Goal: Task Accomplishment & Management: Manage account settings

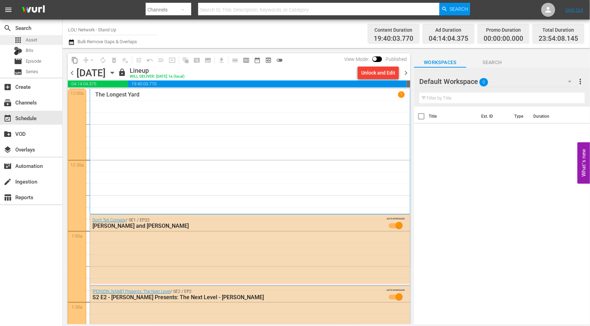
click at [36, 37] on span "Asset" at bounding box center [31, 40] width 11 height 7
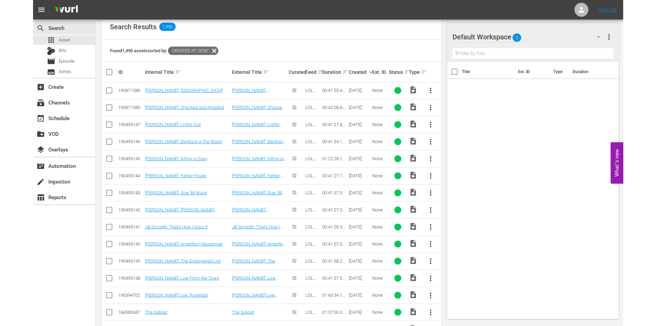
scroll to position [132, 0]
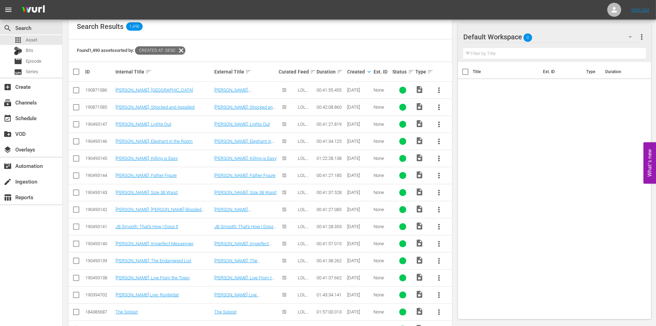
click at [330, 88] on div "00:41:55.455" at bounding box center [330, 89] width 28 height 5
copy div "00:41:55.455"
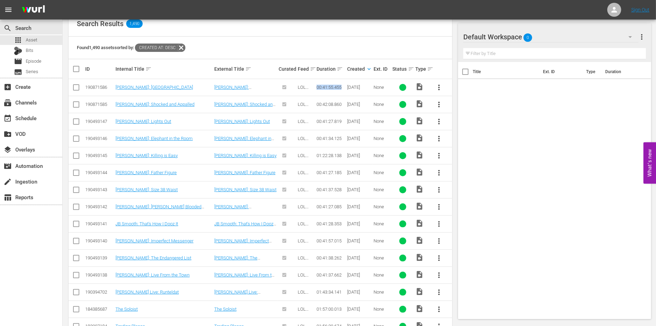
scroll to position [133, 0]
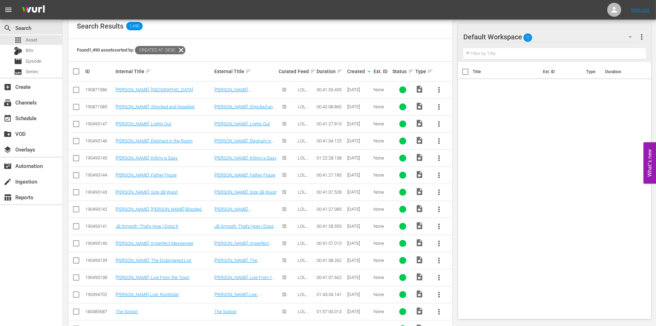
click at [329, 101] on td "00:42:08.860" at bounding box center [330, 106] width 30 height 17
click at [329, 103] on td "00:42:08.860" at bounding box center [330, 106] width 30 height 17
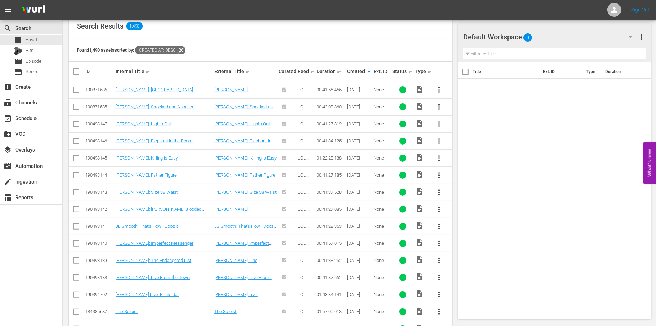
click at [322, 121] on div "00:41:27.819" at bounding box center [330, 123] width 28 height 5
copy div "00:41:27.819"
click at [326, 135] on td "00:41:34.125" at bounding box center [330, 140] width 30 height 17
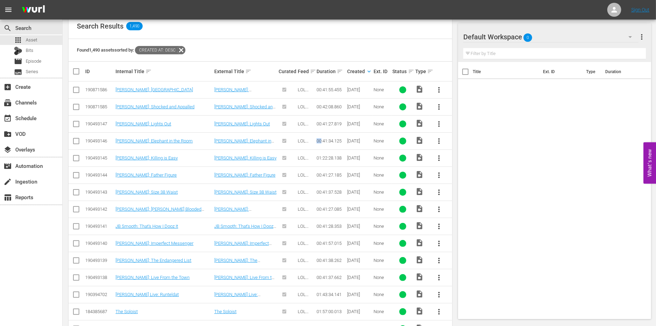
click at [326, 135] on td "00:41:34.125" at bounding box center [330, 140] width 30 height 17
copy div "00:41:34.125"
click at [336, 158] on div "01:22:28.138" at bounding box center [330, 157] width 28 height 5
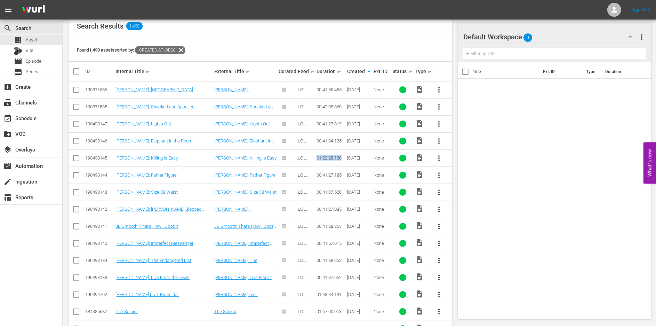
click at [336, 158] on div "01:22:28.138" at bounding box center [330, 157] width 28 height 5
copy div "01:22:28.138"
click at [336, 177] on td "00:41:27.185" at bounding box center [330, 174] width 30 height 17
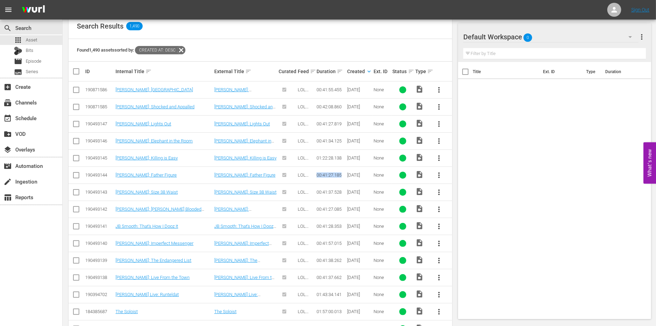
copy div "00:41:27.185"
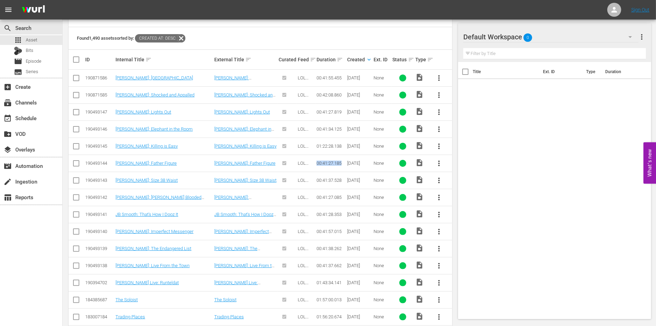
scroll to position [147, 0]
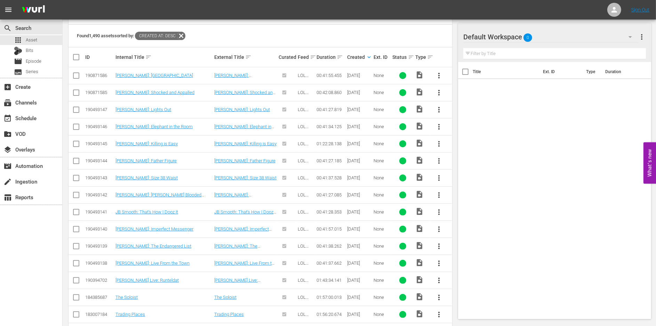
click at [331, 182] on td "00:41:37.528" at bounding box center [330, 177] width 30 height 17
click at [332, 177] on div "00:41:37.528" at bounding box center [330, 177] width 28 height 5
copy div "00:41:37.528"
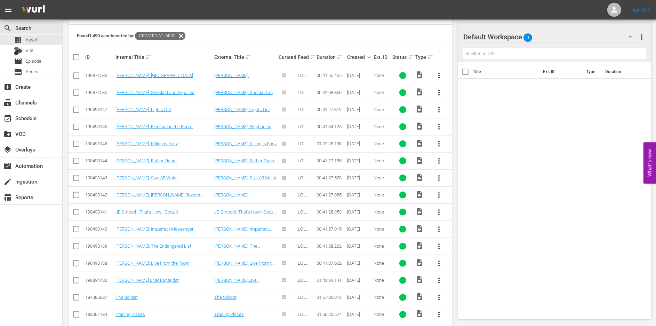
click at [332, 192] on div "00:41:27.085" at bounding box center [330, 194] width 28 height 5
copy div "00:41:27.085"
click at [334, 209] on div "00:41:28.353" at bounding box center [330, 211] width 28 height 5
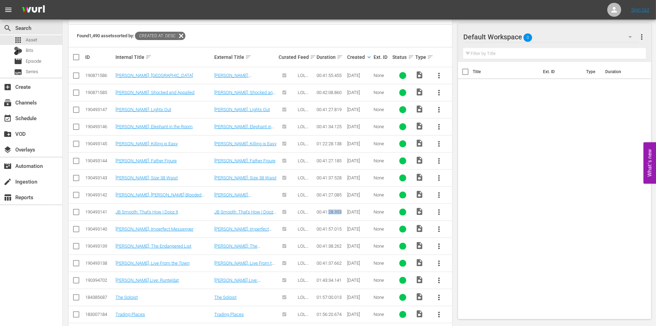
click at [334, 209] on div "00:41:28.353" at bounding box center [330, 211] width 28 height 5
copy div "00:41:28.353"
click at [155, 209] on link "JB Smooth: That's How I Dooz It" at bounding box center [146, 211] width 63 height 5
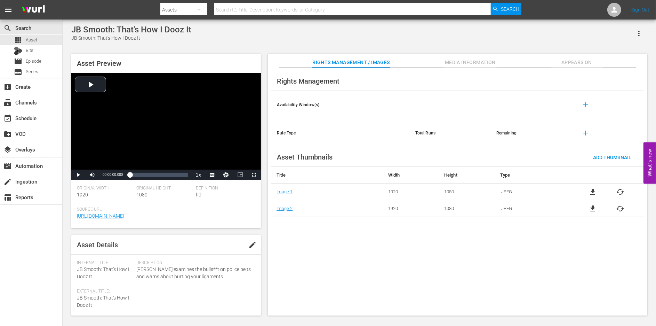
click at [246, 253] on button "edit" at bounding box center [252, 244] width 17 height 17
drag, startPoint x: 160, startPoint y: 278, endPoint x: 126, endPoint y: 277, distance: 34.1
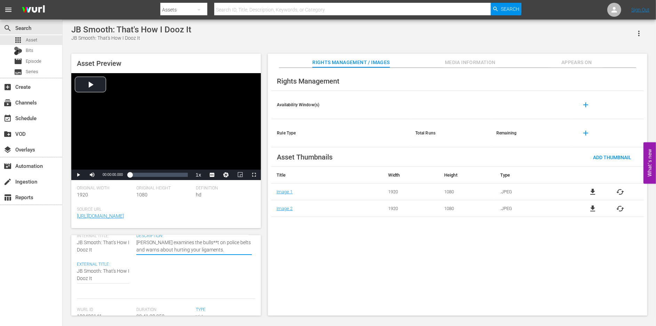
scroll to position [28, 0]
drag, startPoint x: 100, startPoint y: 278, endPoint x: 61, endPoint y: 278, distance: 39.6
paste textarea "ve"
type textarea "[PERSON_NAME]: That's How I Dooz It"
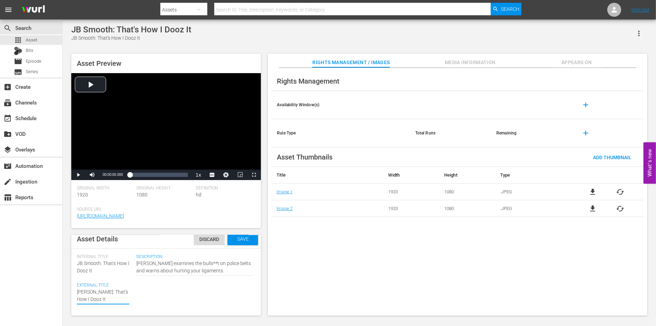
type textarea "[PERSON_NAME]: That's How I Dooz It"
drag, startPoint x: 101, startPoint y: 269, endPoint x: 64, endPoint y: 268, distance: 36.9
click at [64, 268] on div "JB Smooth: That's How I Dooz It JB Smooth: That's How I Dooz It Asset Preview V…" at bounding box center [359, 167] width 593 height 297
click at [94, 300] on textarea "JB Smooth: That's How I Dooz It" at bounding box center [103, 295] width 53 height 15
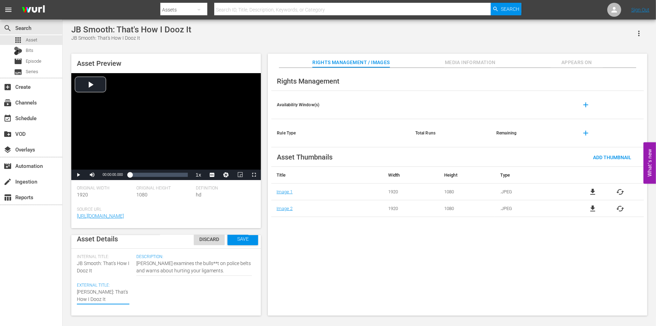
drag, startPoint x: 100, startPoint y: 299, endPoint x: 56, endPoint y: 295, distance: 44.0
click at [63, 0] on div "search Search apps Asset Bits movie Episode subtitles Series add_box Create sub…" at bounding box center [359, 0] width 593 height 0
click at [99, 273] on div "Internal Title: JB Smooth: That's How I Dooz It" at bounding box center [105, 264] width 56 height 20
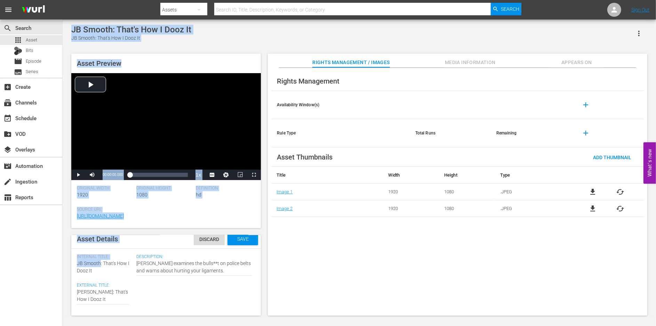
drag, startPoint x: 99, startPoint y: 270, endPoint x: 42, endPoint y: 262, distance: 58.3
click at [63, 0] on div "search Search apps Asset Bits movie Episode subtitles Series add_box Create sub…" at bounding box center [359, 0] width 593 height 0
click at [88, 272] on span "JB Smooth: That's How I Dooz It" at bounding box center [103, 266] width 53 height 13
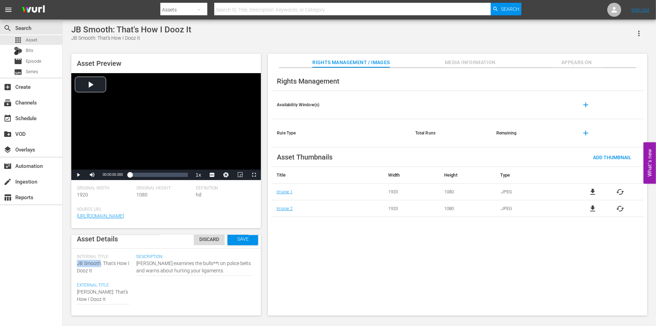
drag, startPoint x: 99, startPoint y: 271, endPoint x: 77, endPoint y: 271, distance: 23.0
click at [76, 271] on div "Asset Details Discard Save Internal Title: JB Smooth: That's How I Dooz It Exte…" at bounding box center [166, 275] width 190 height 80
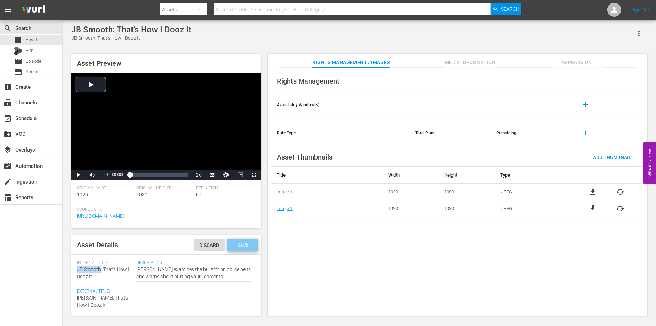
click at [247, 247] on span "Save" at bounding box center [243, 245] width 23 height 6
click at [252, 248] on span "edit" at bounding box center [252, 244] width 8 height 8
click at [93, 275] on span "[PERSON_NAME]: That's How I Dooz It" at bounding box center [102, 272] width 51 height 13
click at [95, 279] on div "Internal Title: [PERSON_NAME]: That's How I Dooz It" at bounding box center [105, 270] width 56 height 20
click at [249, 247] on span "Save" at bounding box center [243, 245] width 23 height 6
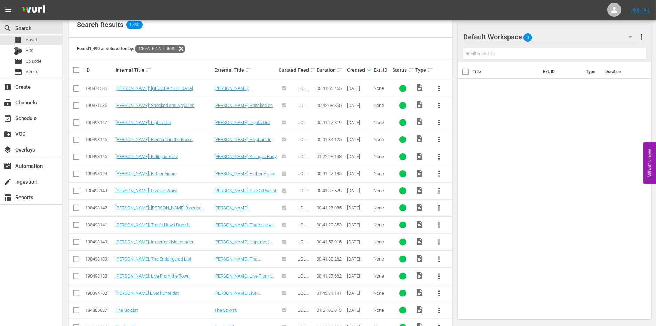
scroll to position [136, 0]
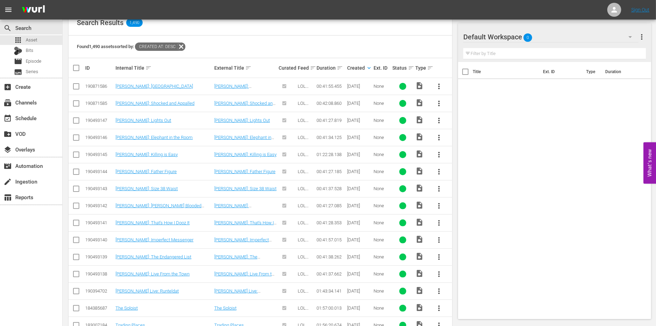
click at [325, 119] on div "00:41:27.819" at bounding box center [330, 120] width 28 height 5
copy div "00:41:27.819"
click at [327, 203] on div "00:41:27.085" at bounding box center [330, 205] width 28 height 5
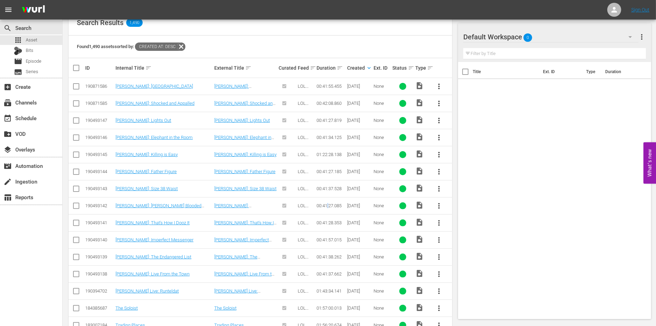
click at [327, 203] on div "00:41:27.085" at bounding box center [330, 205] width 28 height 5
copy div "00:41:27.085"
click at [330, 237] on div "00:41:57.015" at bounding box center [330, 239] width 28 height 5
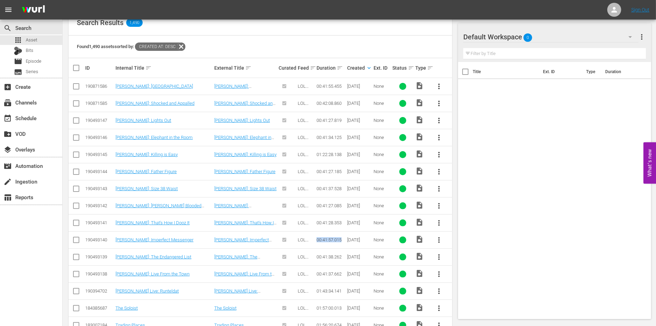
click at [330, 237] on div "00:41:57.015" at bounding box center [330, 239] width 28 height 5
